Goal: Task Accomplishment & Management: Complete application form

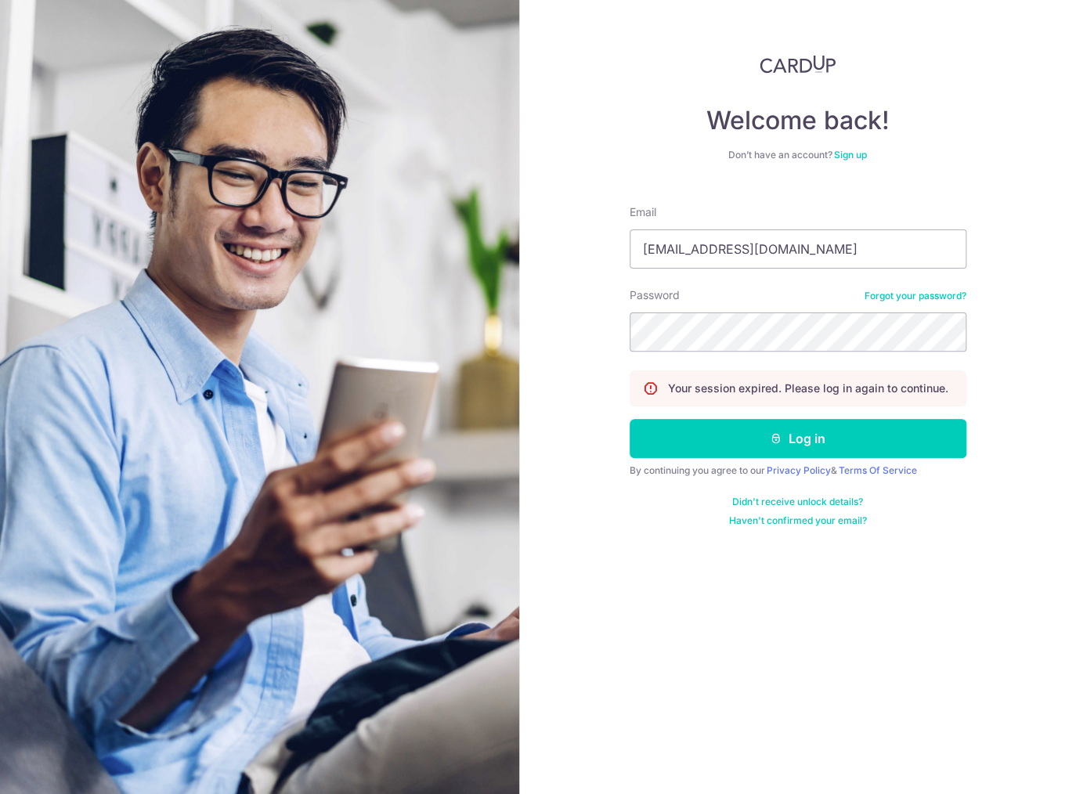
type input "[EMAIL_ADDRESS][DOMAIN_NAME]"
click at [629, 419] on button "Log in" at bounding box center [797, 438] width 337 height 39
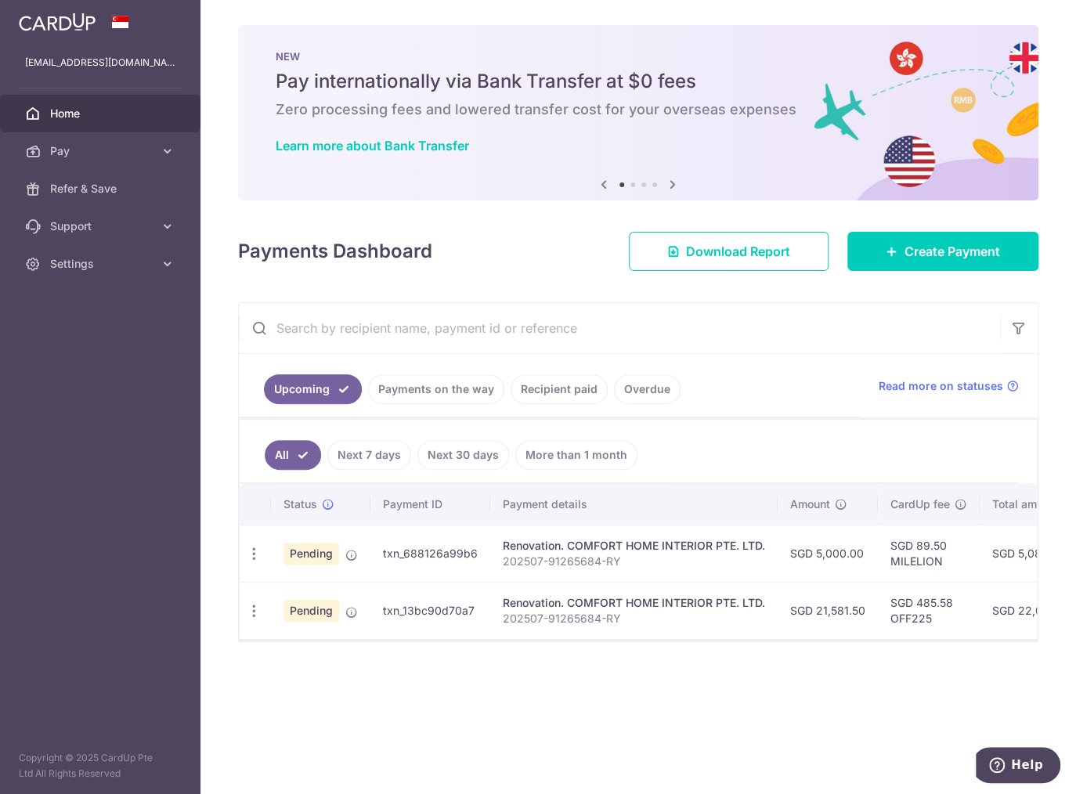
drag, startPoint x: 630, startPoint y: 648, endPoint x: 678, endPoint y: 642, distance: 48.2
click at [678, 642] on div "× Pause Schedule Pause all future payments in this series Pause just this one p…" at bounding box center [637, 397] width 875 height 794
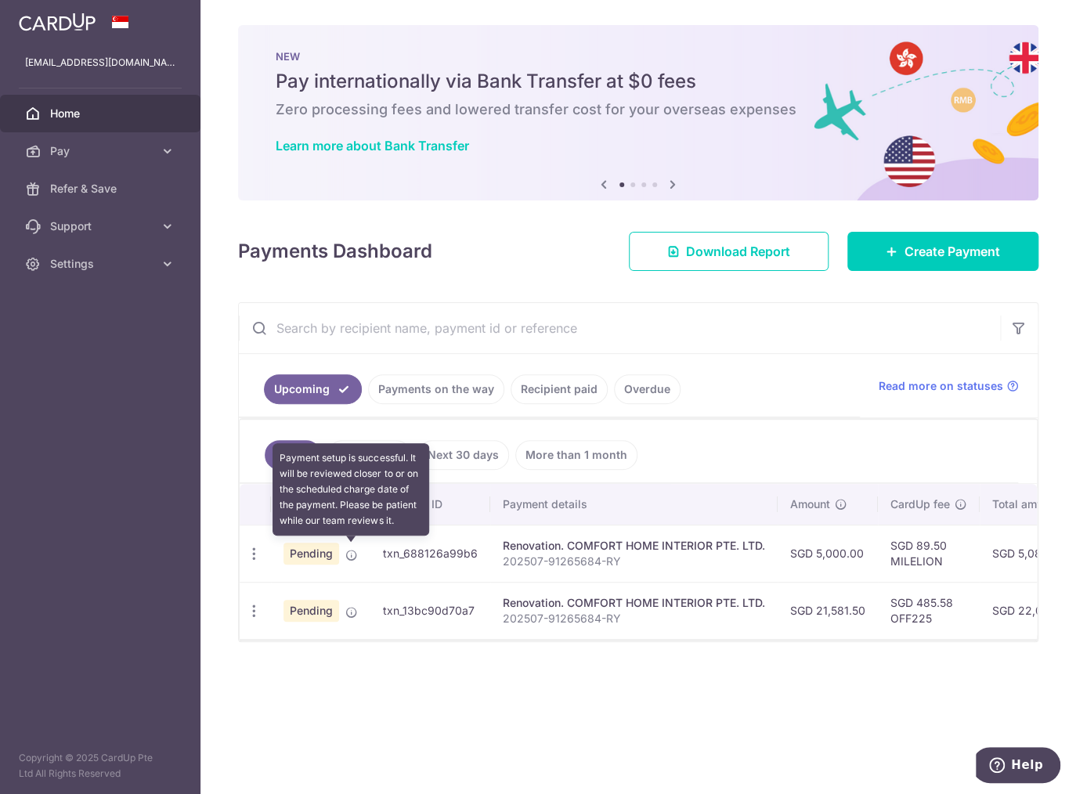
click at [353, 549] on icon at bounding box center [351, 555] width 13 height 13
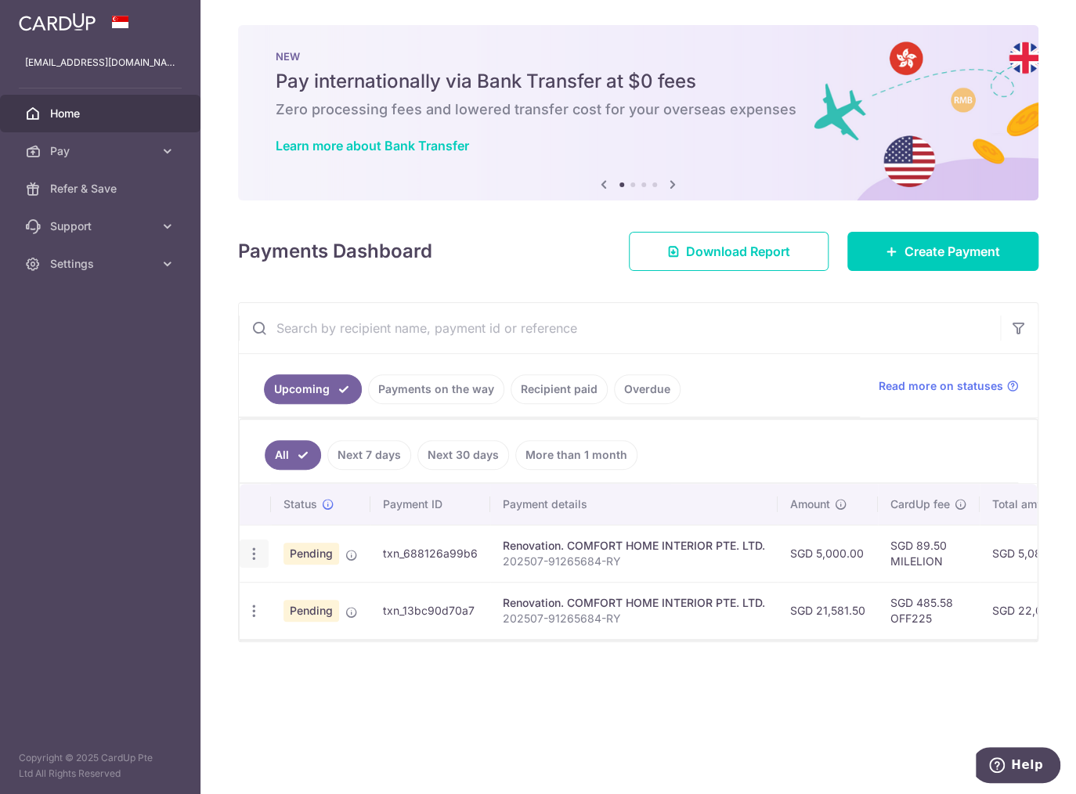
click at [257, 546] on icon "button" at bounding box center [254, 554] width 16 height 16
click at [256, 546] on icon "button" at bounding box center [254, 554] width 16 height 16
click at [105, 232] on span "Support" at bounding box center [101, 226] width 103 height 16
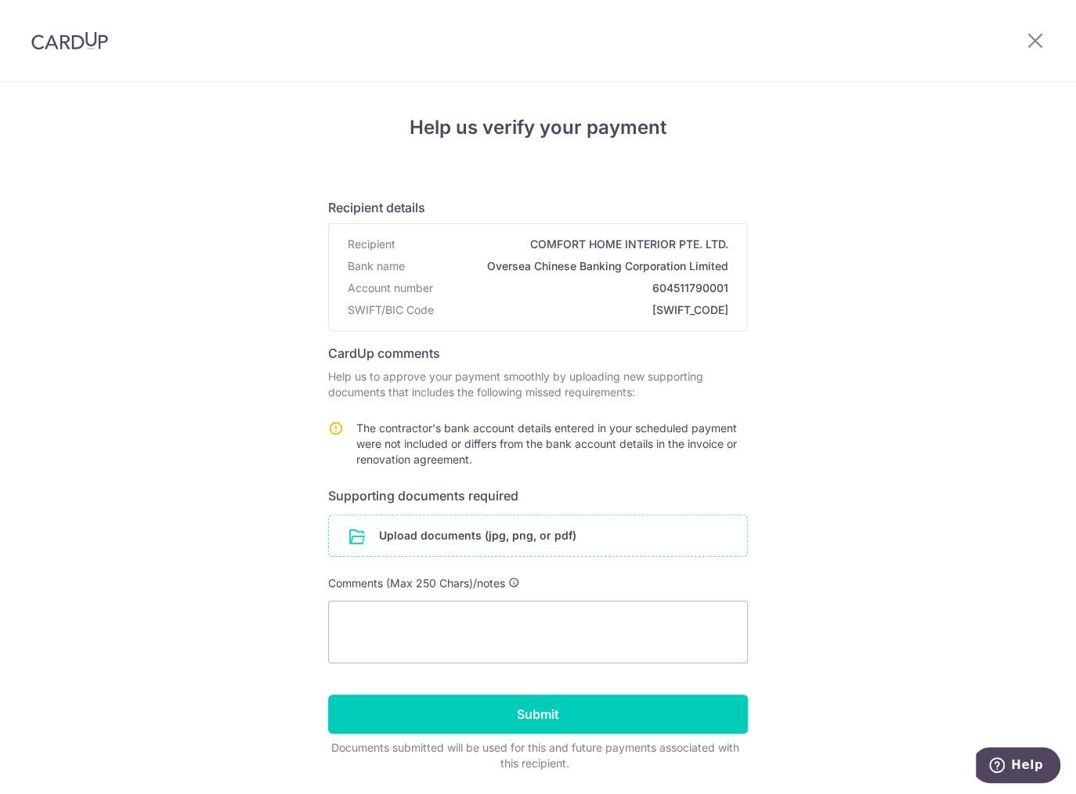
click at [558, 529] on input "file" at bounding box center [538, 535] width 418 height 41
click at [416, 538] on input "file" at bounding box center [538, 535] width 418 height 41
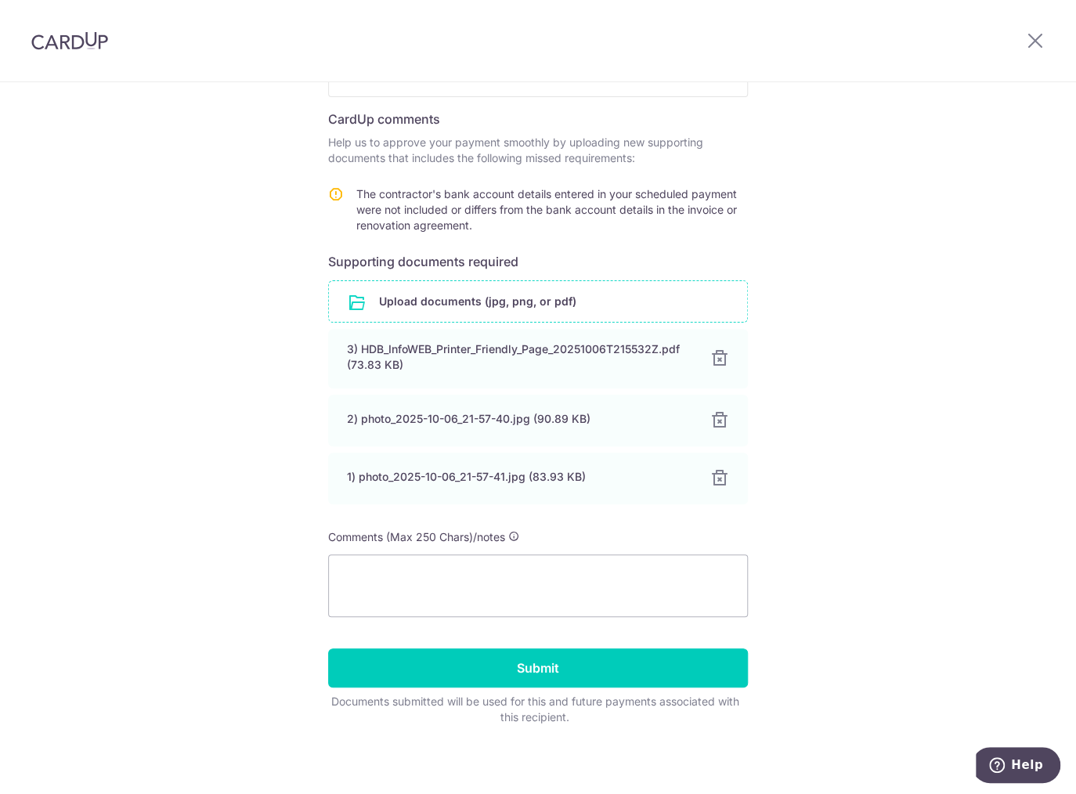
scroll to position [238, 0]
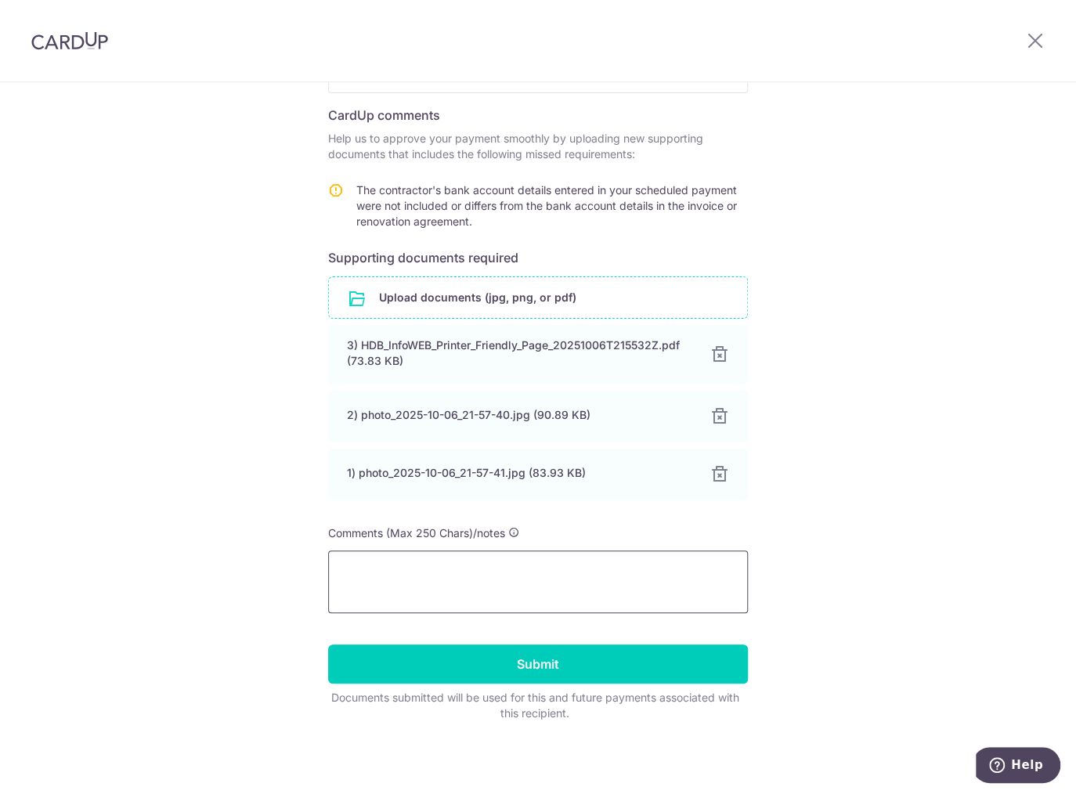
click at [448, 575] on textarea at bounding box center [538, 581] width 420 height 63
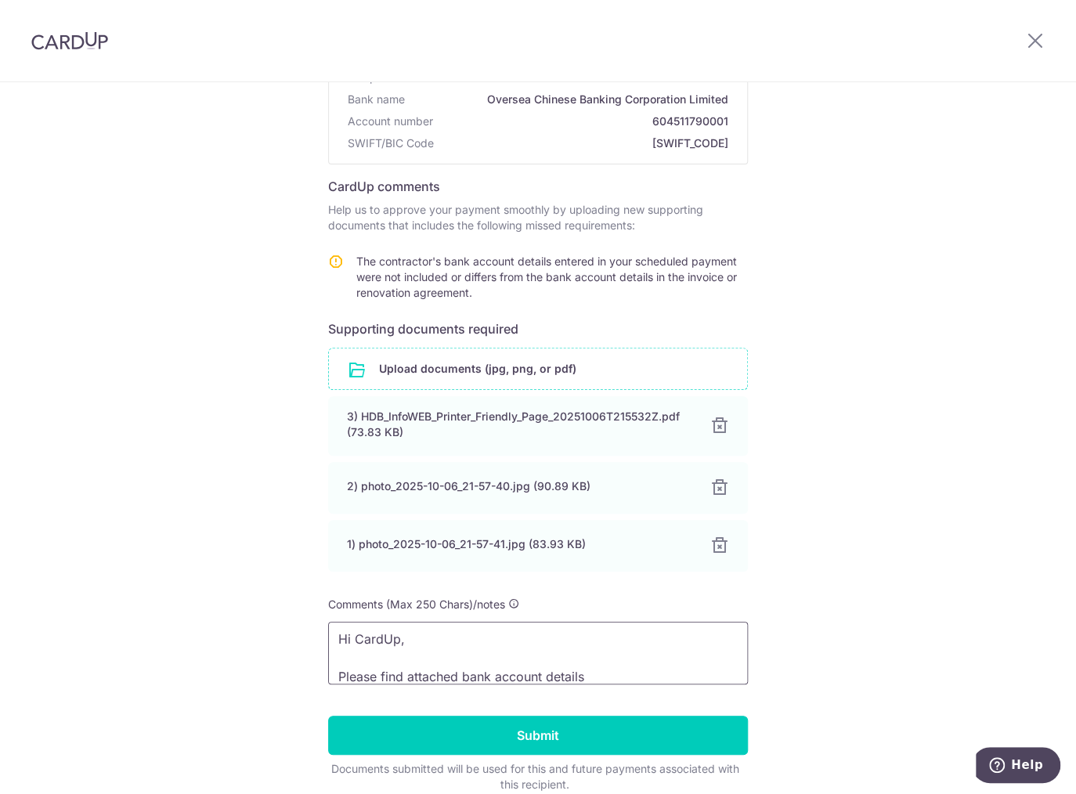
scroll to position [13, 0]
click at [465, 668] on textarea "Hi CardUp, Please find attached bank account details" at bounding box center [538, 653] width 420 height 63
click at [457, 665] on textarea "Hi CardUp, Please find attached bank account details" at bounding box center [538, 653] width 420 height 63
drag, startPoint x: 457, startPoint y: 665, endPoint x: 563, endPoint y: 666, distance: 105.7
click at [563, 666] on textarea "Hi CardUp, Please find attached bank account details" at bounding box center [538, 653] width 420 height 63
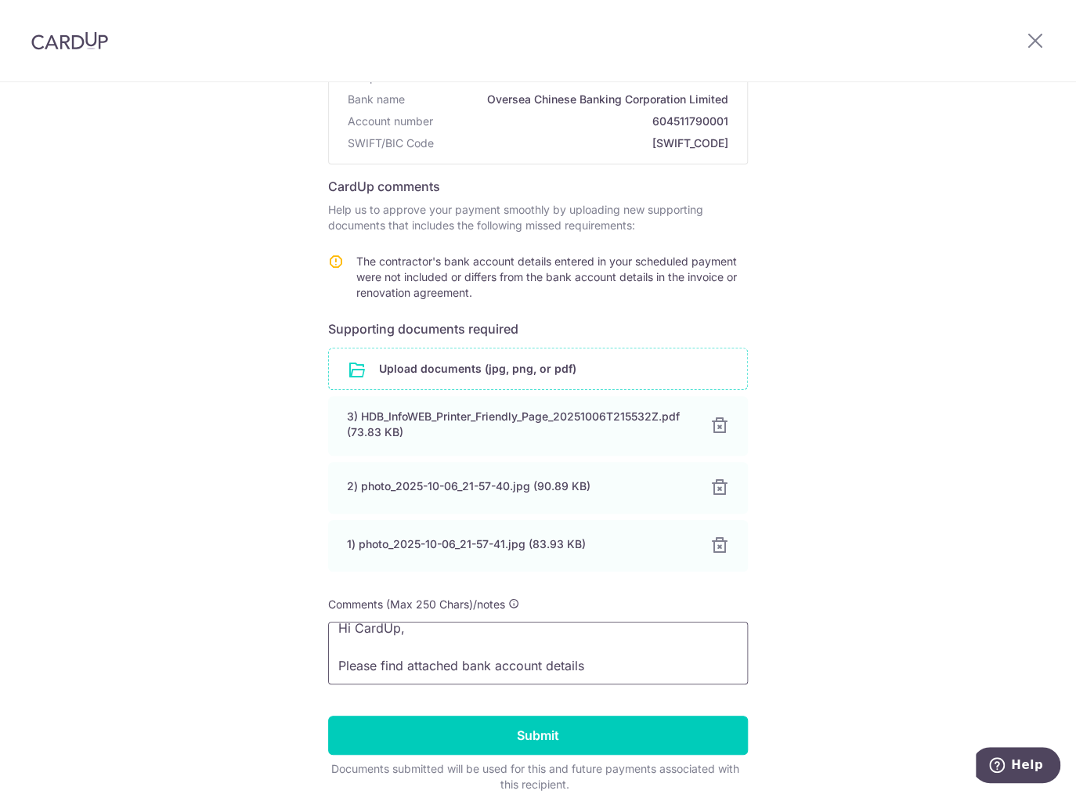
click at [600, 665] on textarea "Hi CardUp, Please find attached bank account details" at bounding box center [538, 653] width 420 height 63
click at [459, 665] on textarea "Hi CardUp, Please find attached bank account details provided by our ID vi" at bounding box center [538, 653] width 420 height 63
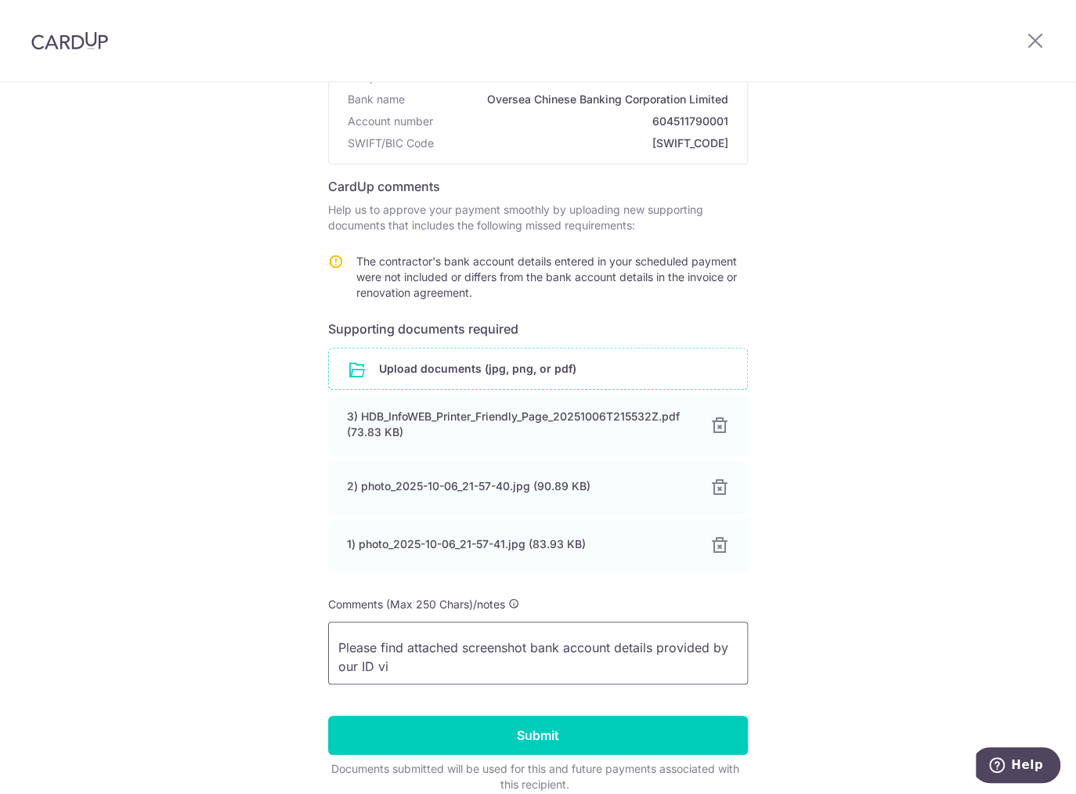
scroll to position [32, 0]
click at [679, 645] on textarea "Hi CardUp, Please find attached screenshot of the bank account details provided…" at bounding box center [538, 653] width 420 height 63
drag, startPoint x: 467, startPoint y: 664, endPoint x: 451, endPoint y: 667, distance: 16.0
click at [451, 667] on textarea "Hi CardUp, Please find attached screenshot of the bank account number provided …" at bounding box center [538, 653] width 420 height 63
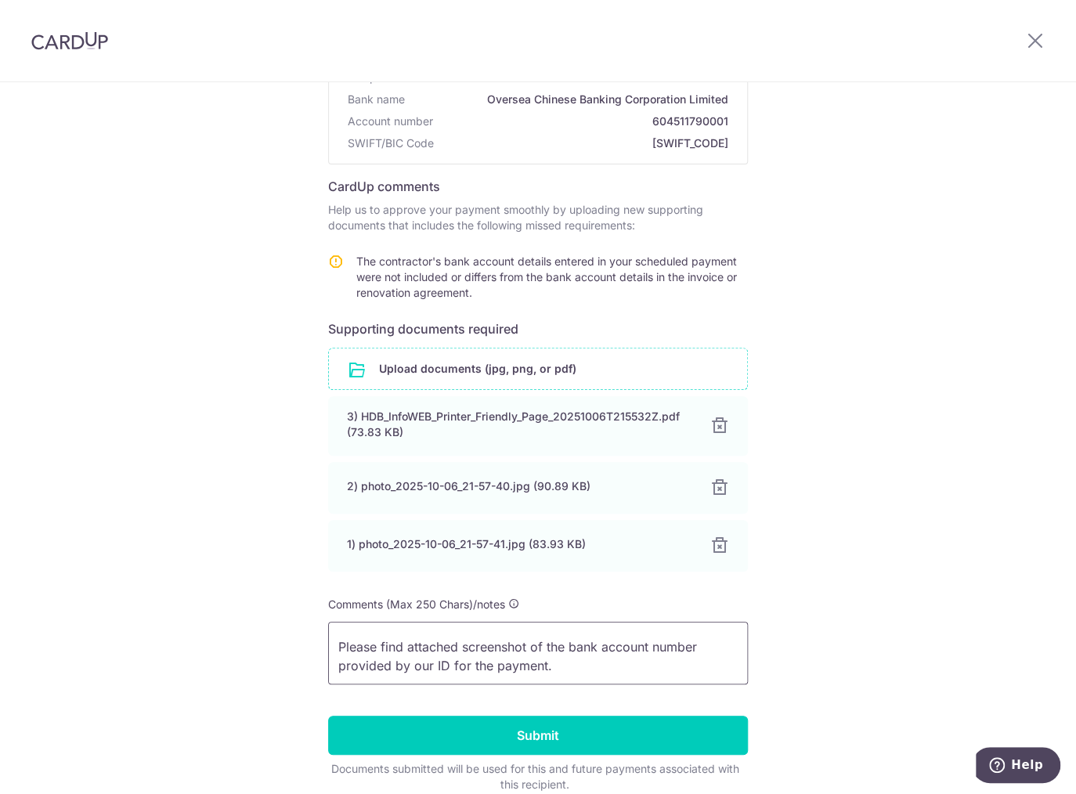
click at [458, 651] on textarea "Hi CardUp, Please find attached screenshot of the bank account number provided …" at bounding box center [538, 653] width 420 height 63
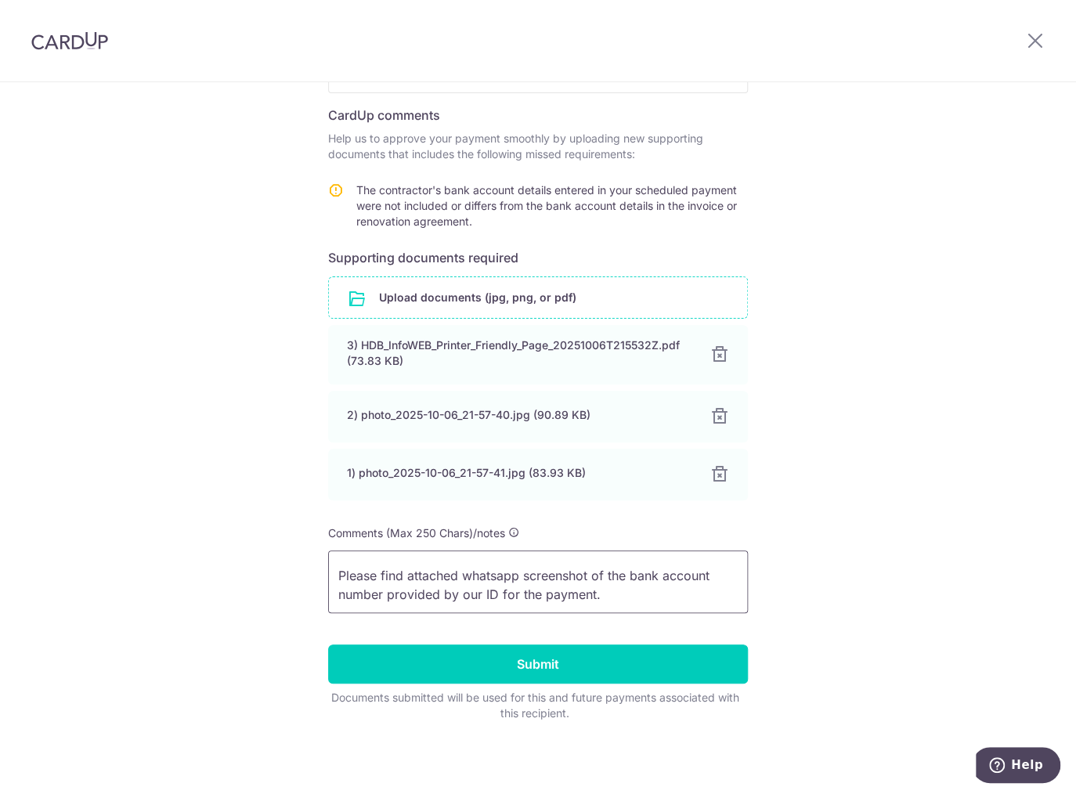
click at [621, 596] on textarea "Hi CardUp, Please find attached whatsapp screenshot of the bank account number …" at bounding box center [538, 581] width 420 height 63
click at [611, 596] on textarea "Hi CardUp, Please find attached whatsapp screenshot of the bank account number …" at bounding box center [538, 581] width 420 height 63
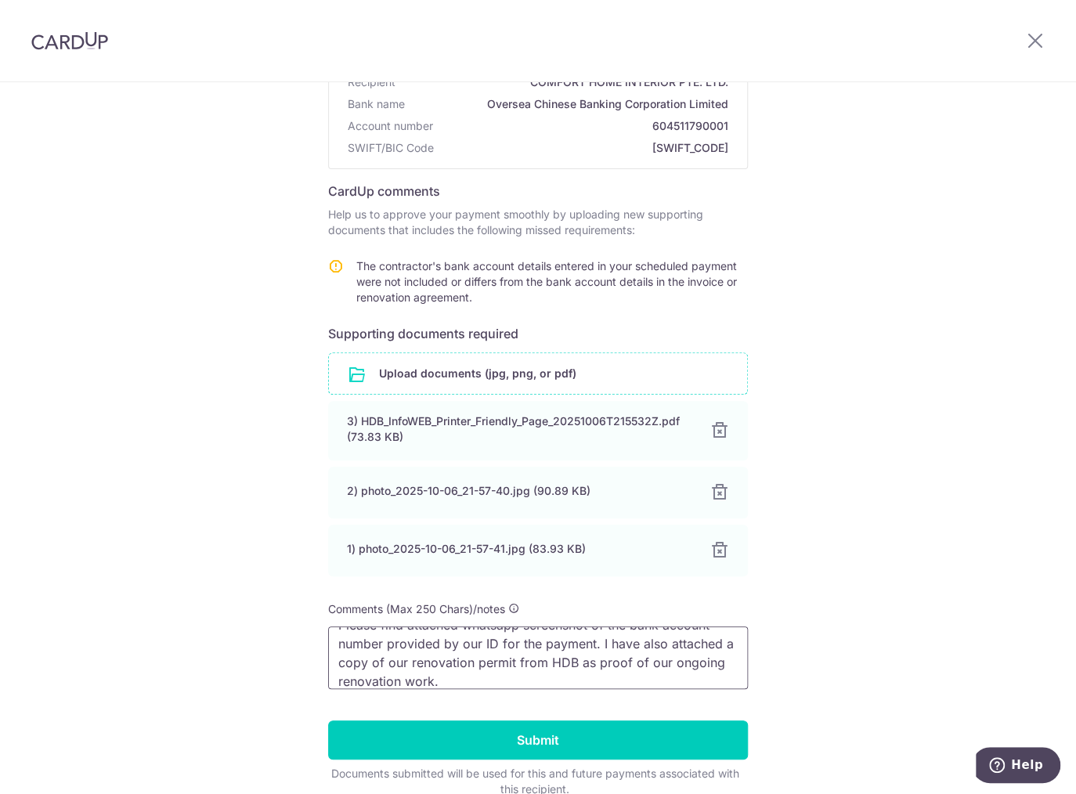
scroll to position [167, 0]
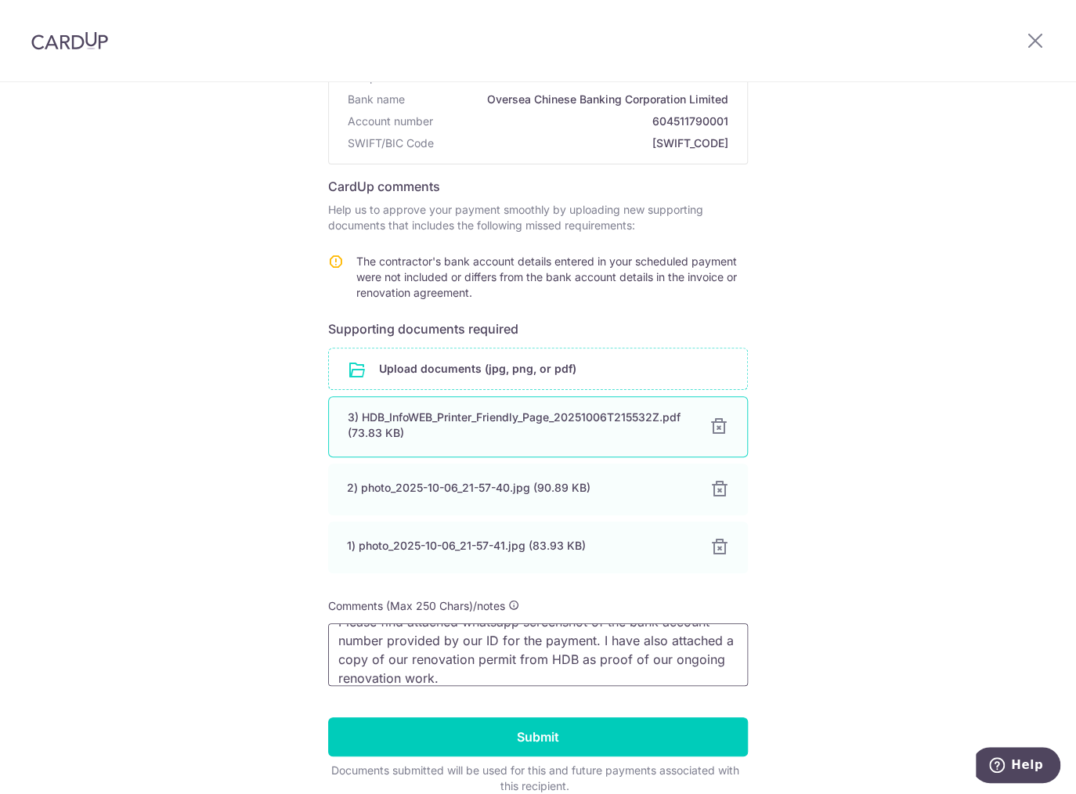
type textarea "Hi CardUp, Please find attached whatsapp screenshot of the bank account number …"
click at [528, 438] on div "3) HDB_InfoWEB_Printer_Friendly_Page_20251006T215532Z.pdf (73.83 KB)" at bounding box center [519, 424] width 343 height 31
click at [523, 413] on div "3) HDB_InfoWEB_Printer_Friendly_Page_20251006T215532Z.pdf (73.83 KB)" at bounding box center [519, 424] width 343 height 31
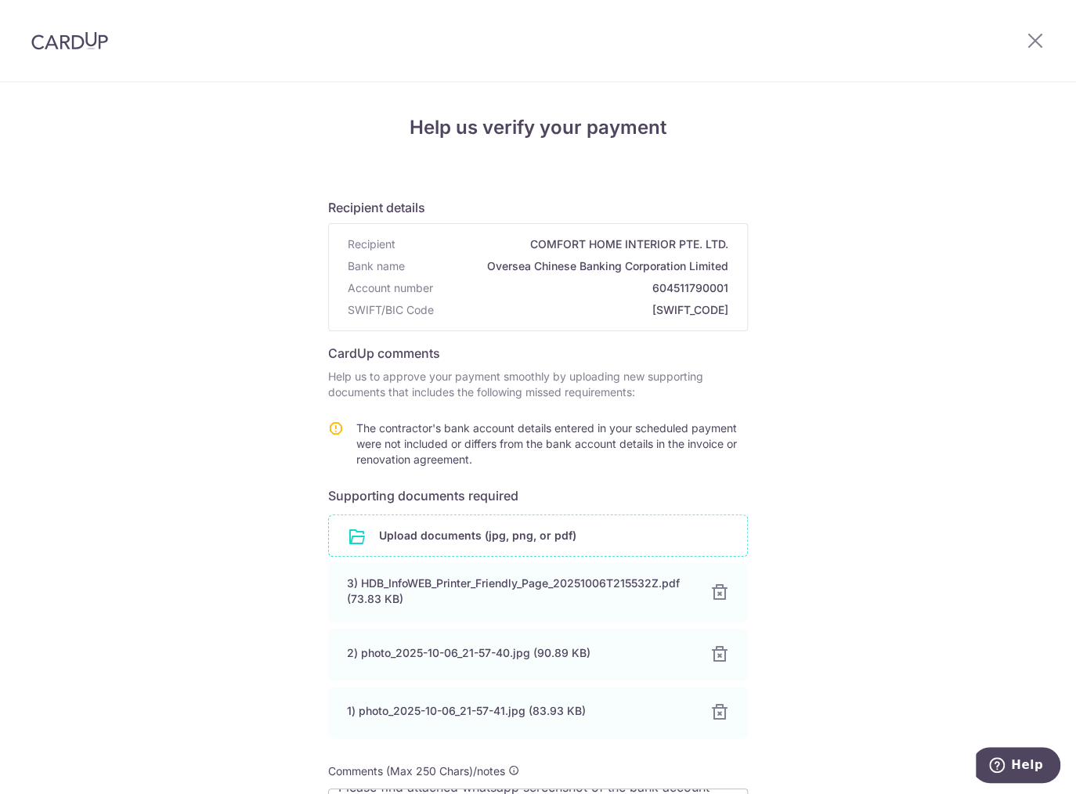
scroll to position [0, 0]
drag, startPoint x: 650, startPoint y: 294, endPoint x: 726, endPoint y: 291, distance: 76.7
click at [726, 291] on div "Recipient COMFORT HOME INTERIOR PTE. LTD. Bank name Oversea Chinese Banking Cor…" at bounding box center [538, 277] width 418 height 106
click at [753, 100] on div "Help us verify your payment Recipient details Recipient COMFORT HOME INTERIOR P…" at bounding box center [538, 557] width 1076 height 950
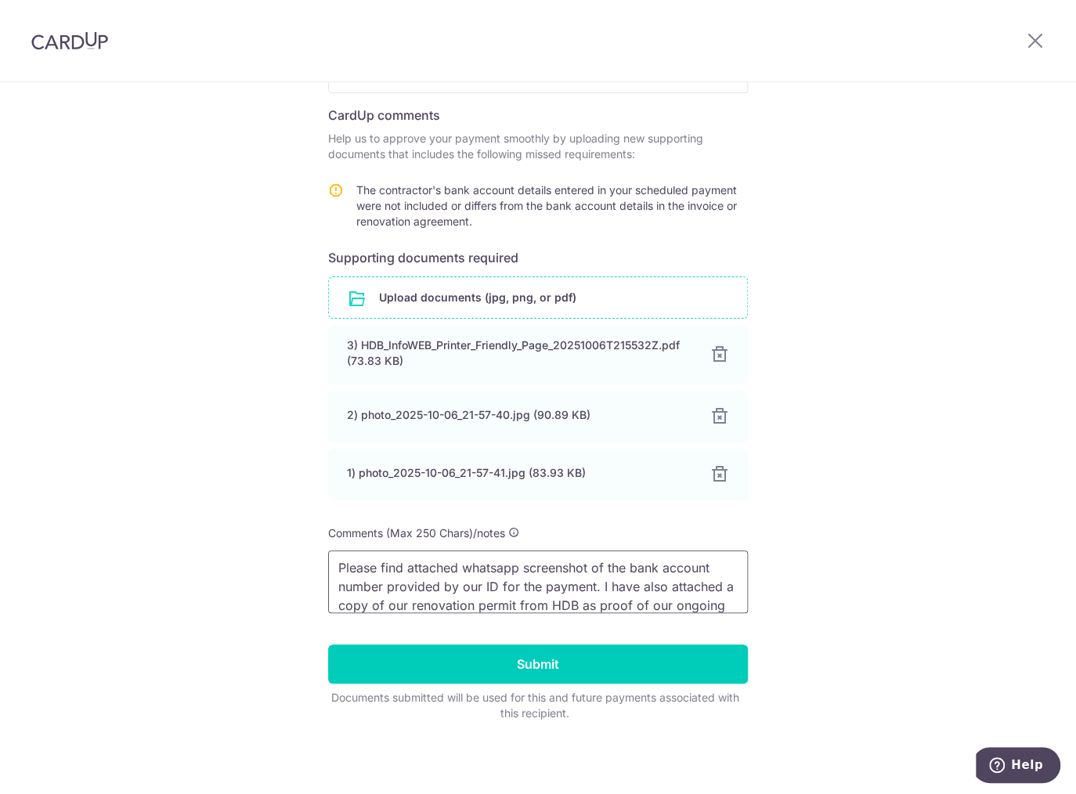
scroll to position [70, 0]
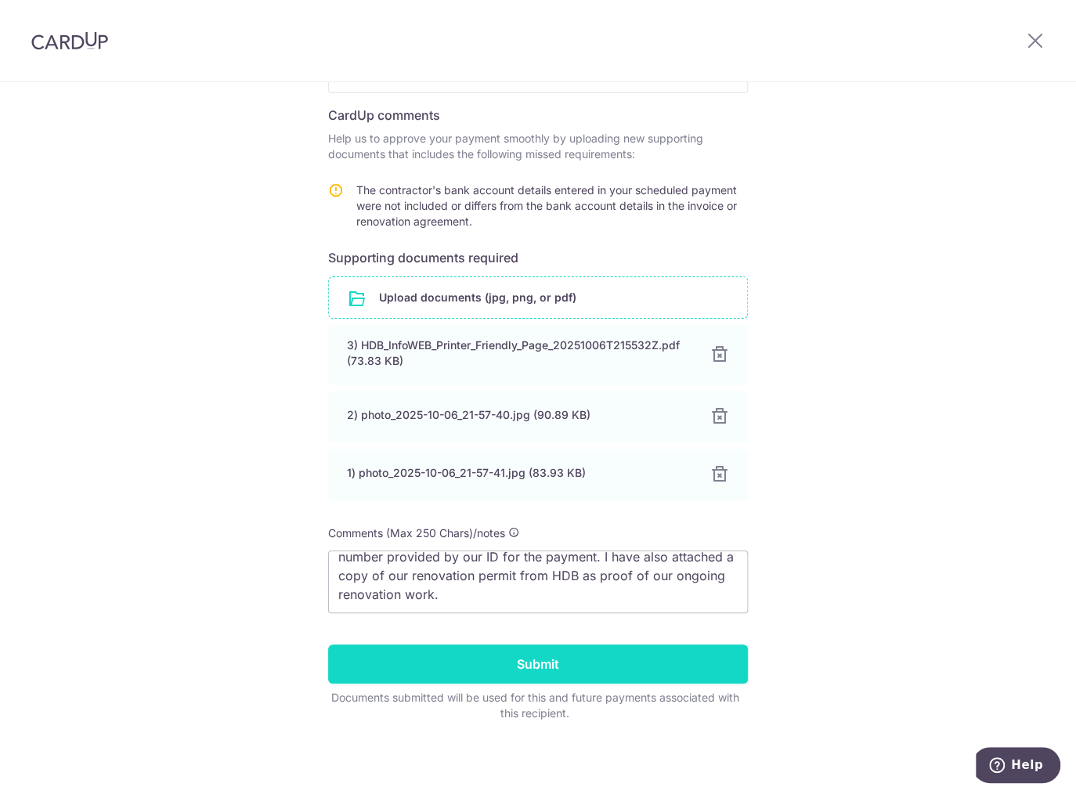
click at [582, 651] on input "Submit" at bounding box center [538, 663] width 420 height 39
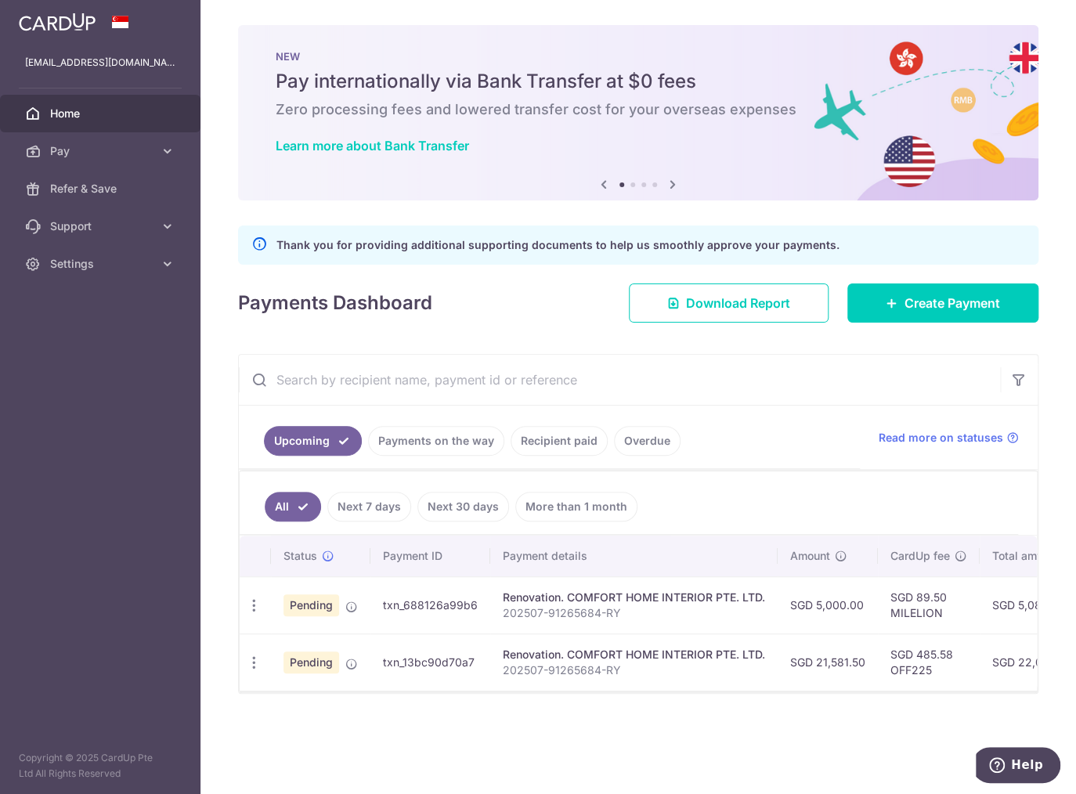
click at [451, 446] on link "Payments on the way" at bounding box center [436, 441] width 136 height 30
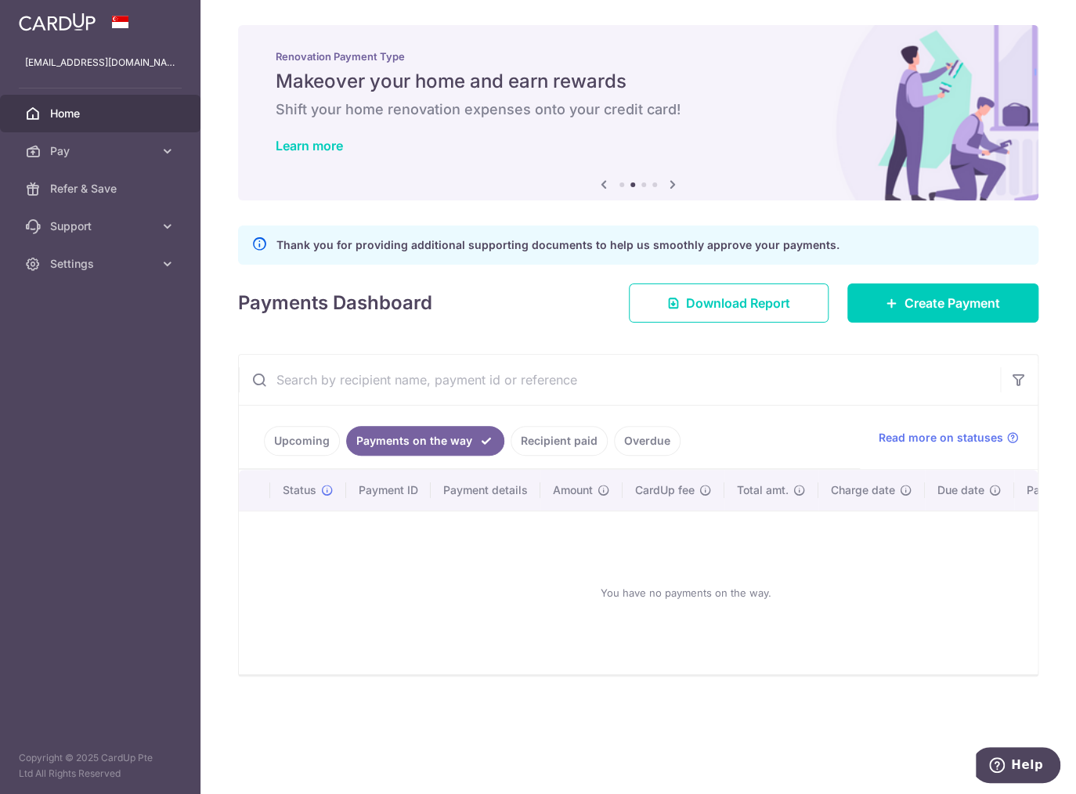
click at [542, 449] on link "Recipient paid" at bounding box center [558, 441] width 97 height 30
click at [644, 444] on link "Overdue" at bounding box center [647, 441] width 67 height 30
click at [324, 445] on link "Upcoming" at bounding box center [302, 441] width 76 height 30
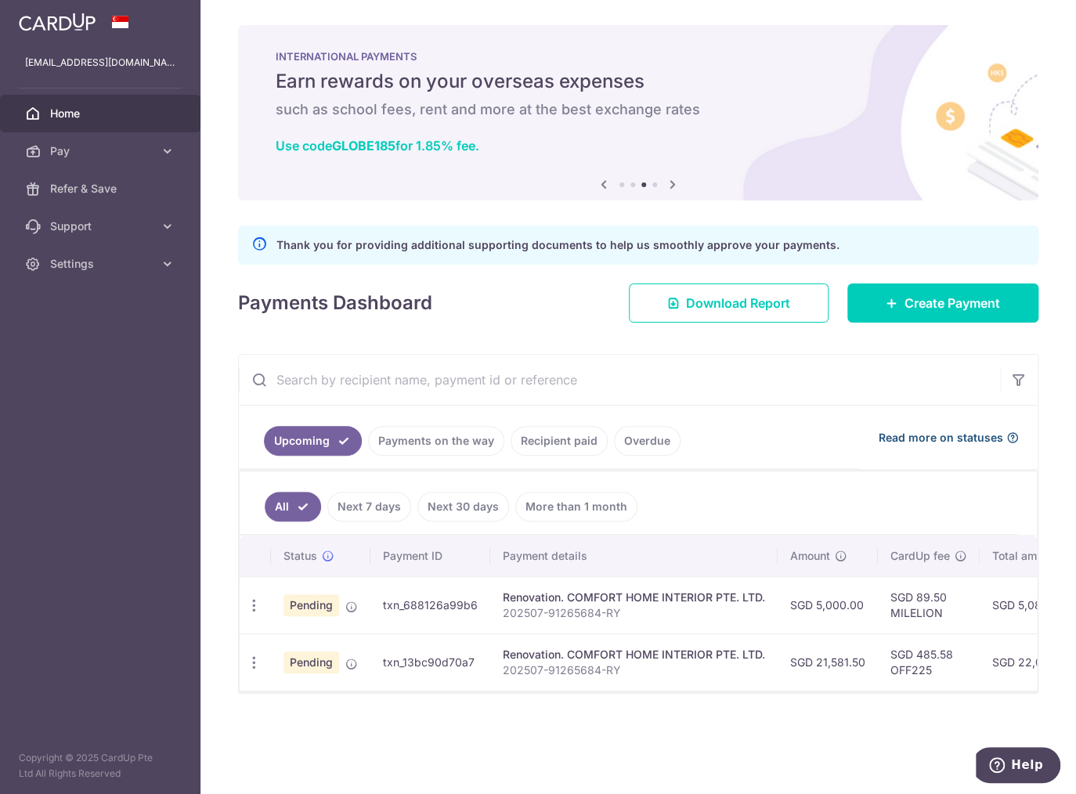
click at [901, 439] on span "Read more on statuses" at bounding box center [940, 438] width 124 height 16
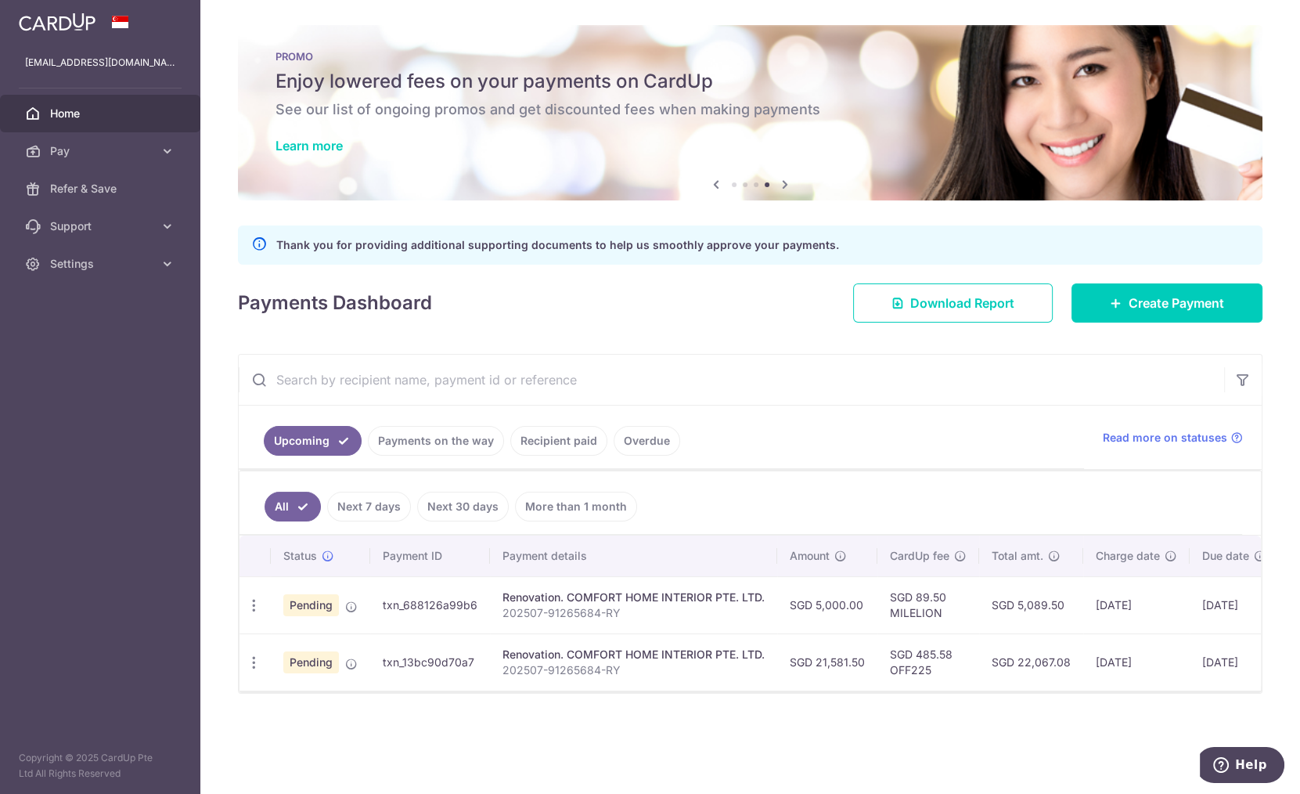
click at [662, 614] on p "202507-91265684-RY" at bounding box center [634, 613] width 262 height 16
click at [664, 605] on p "202507-91265684-RY" at bounding box center [634, 613] width 262 height 16
